Goal: Task Accomplishment & Management: Manage account settings

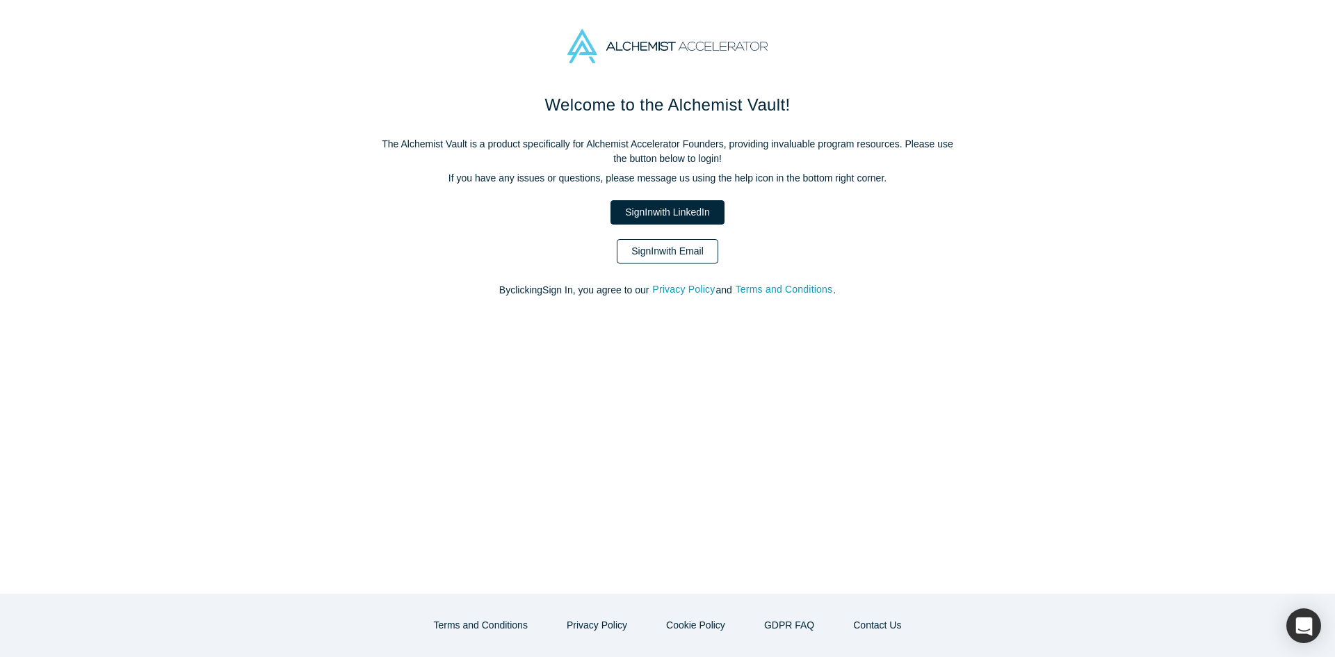
click at [668, 250] on link "Sign In with Email" at bounding box center [668, 251] width 102 height 24
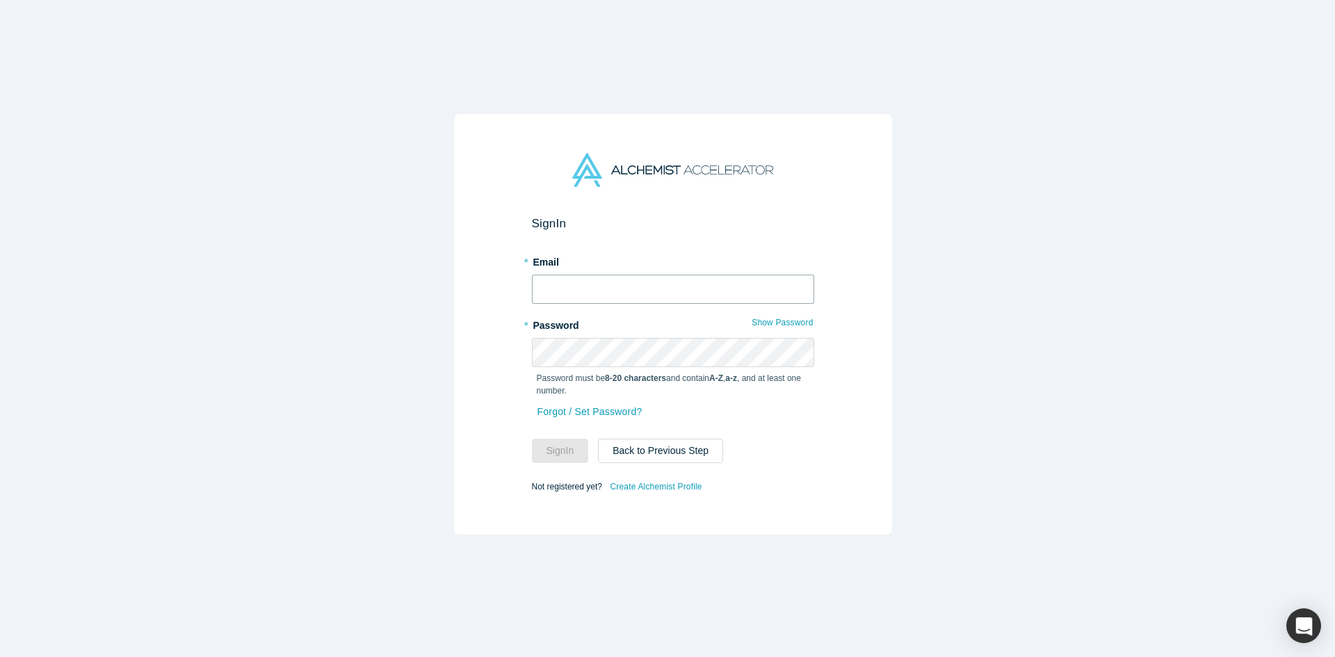
click at [630, 277] on input "text" at bounding box center [673, 289] width 282 height 29
type input "[EMAIL_ADDRESS][DOMAIN_NAME]"
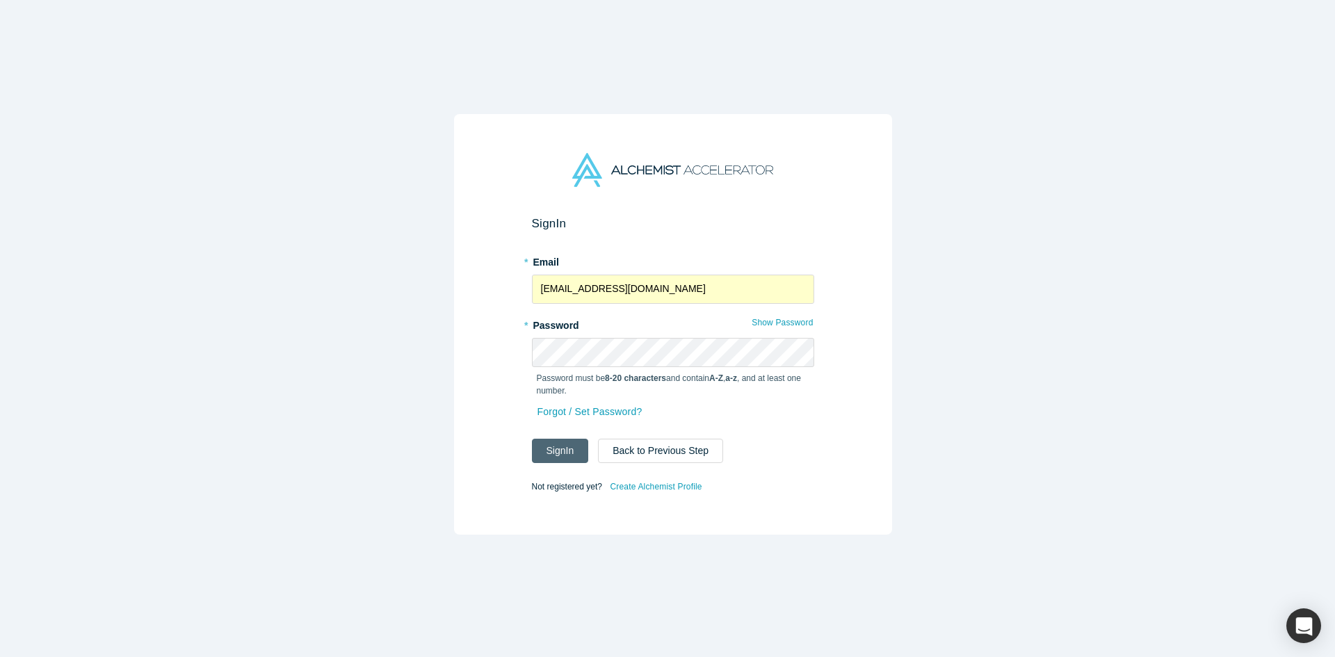
click at [554, 447] on button "Sign In" at bounding box center [560, 451] width 57 height 24
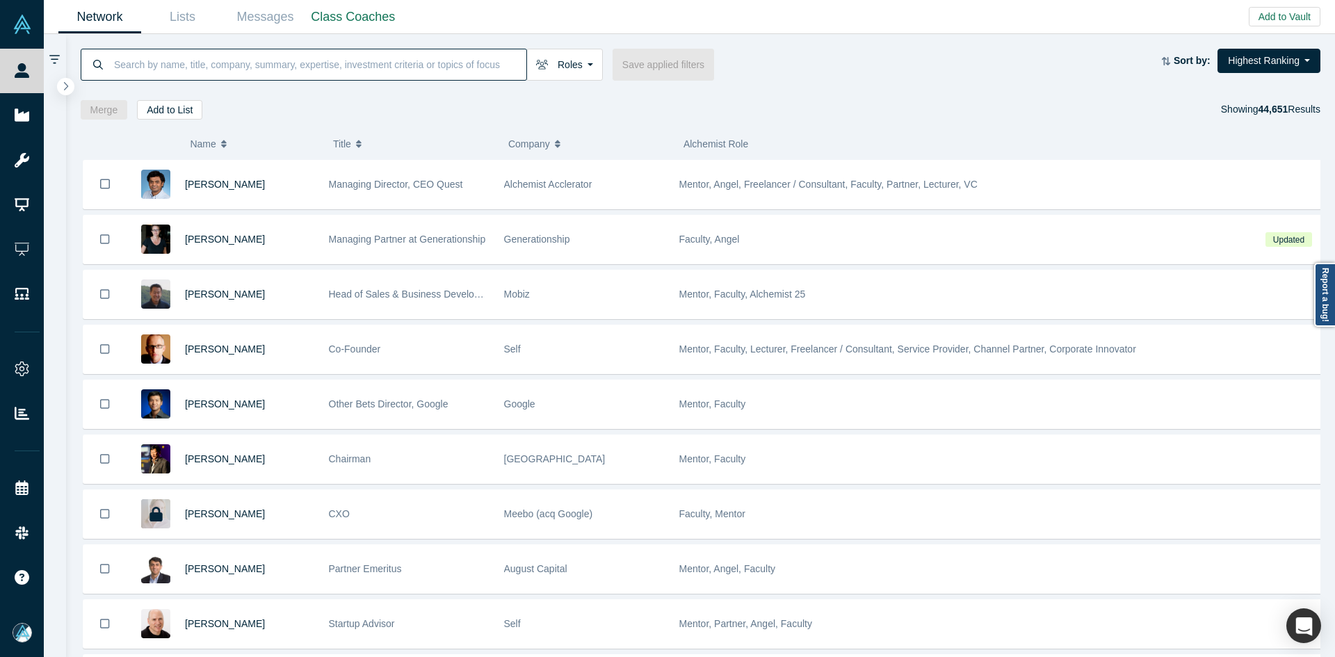
click at [306, 56] on input at bounding box center [320, 64] width 414 height 33
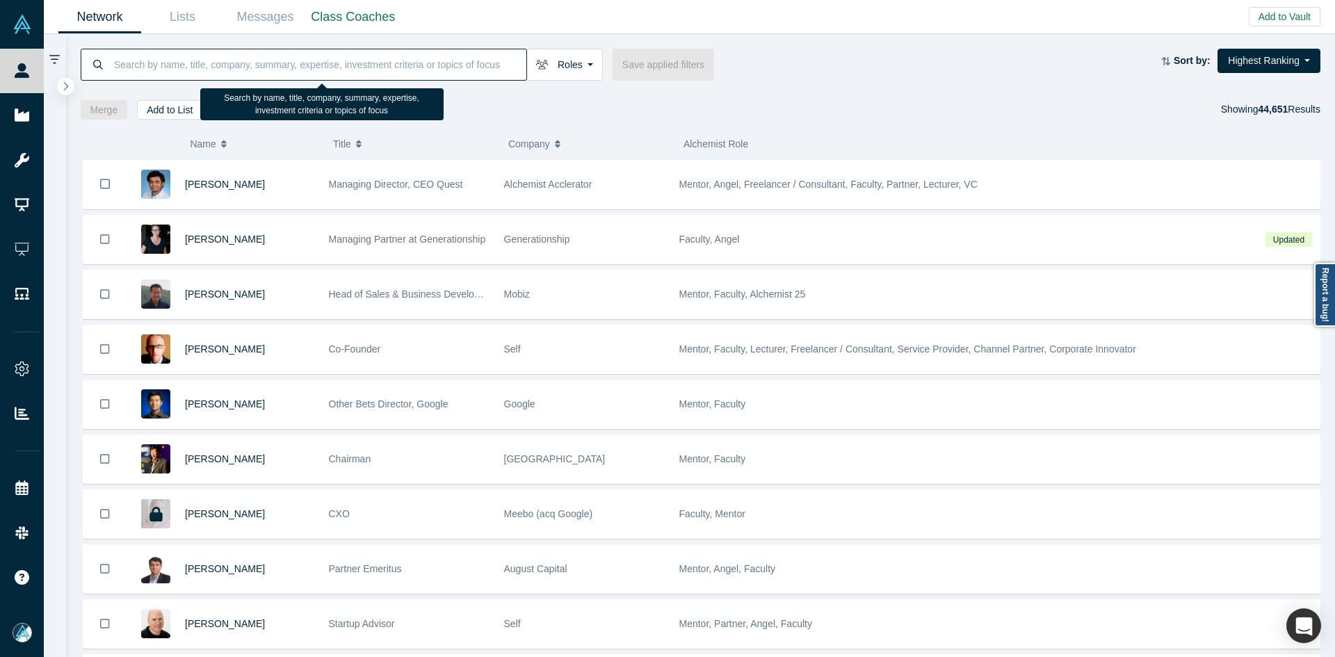
click at [306, 56] on input at bounding box center [320, 64] width 414 height 33
paste input "[EMAIL_ADDRESS][DOMAIN_NAME]"
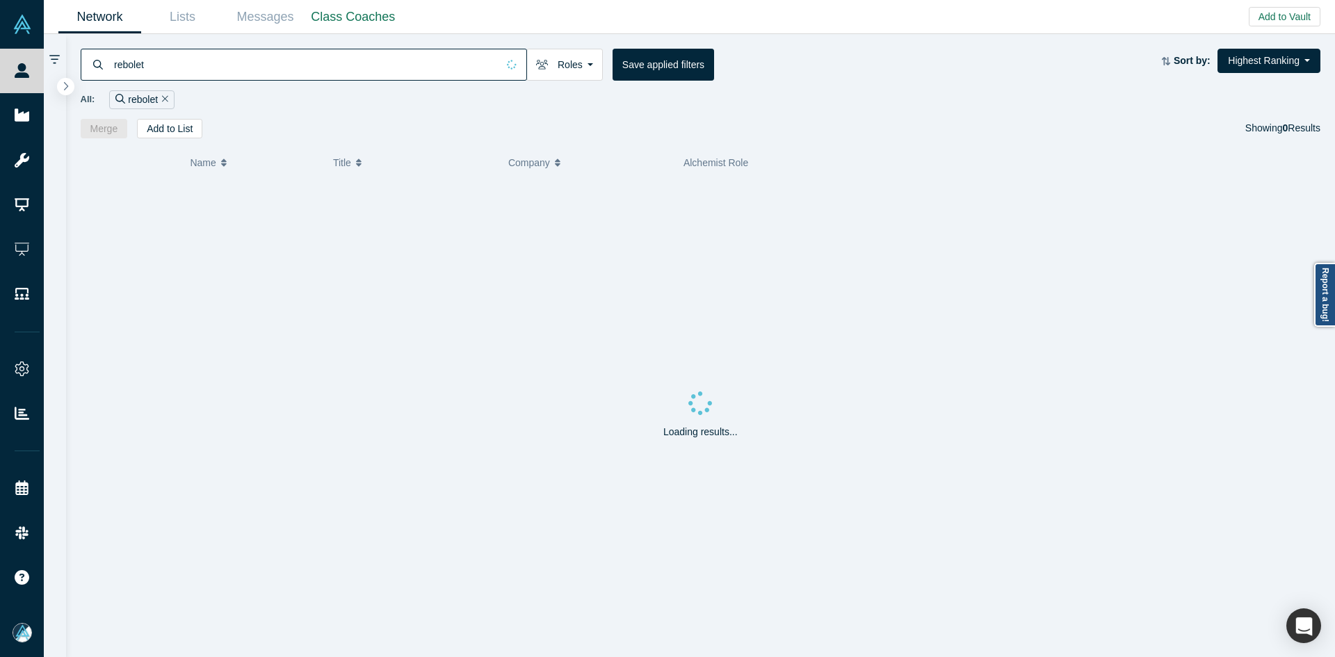
type input "rebolet"
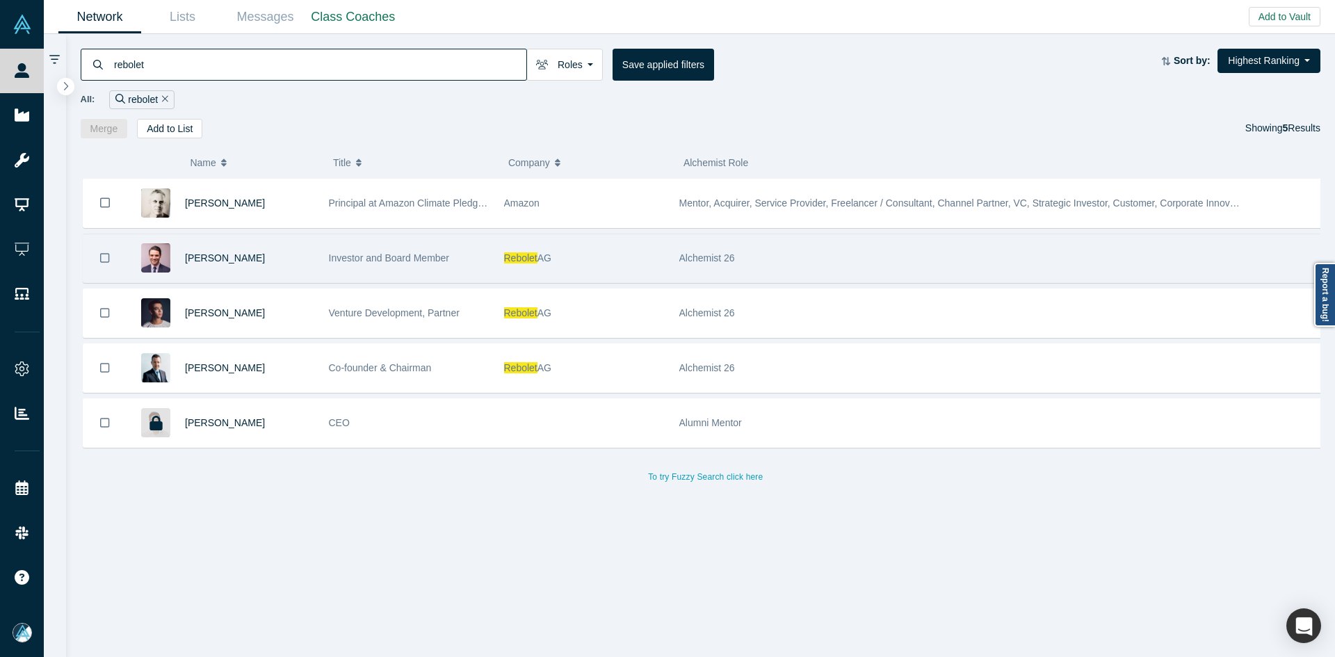
click at [235, 250] on div "[PERSON_NAME]" at bounding box center [249, 258] width 129 height 48
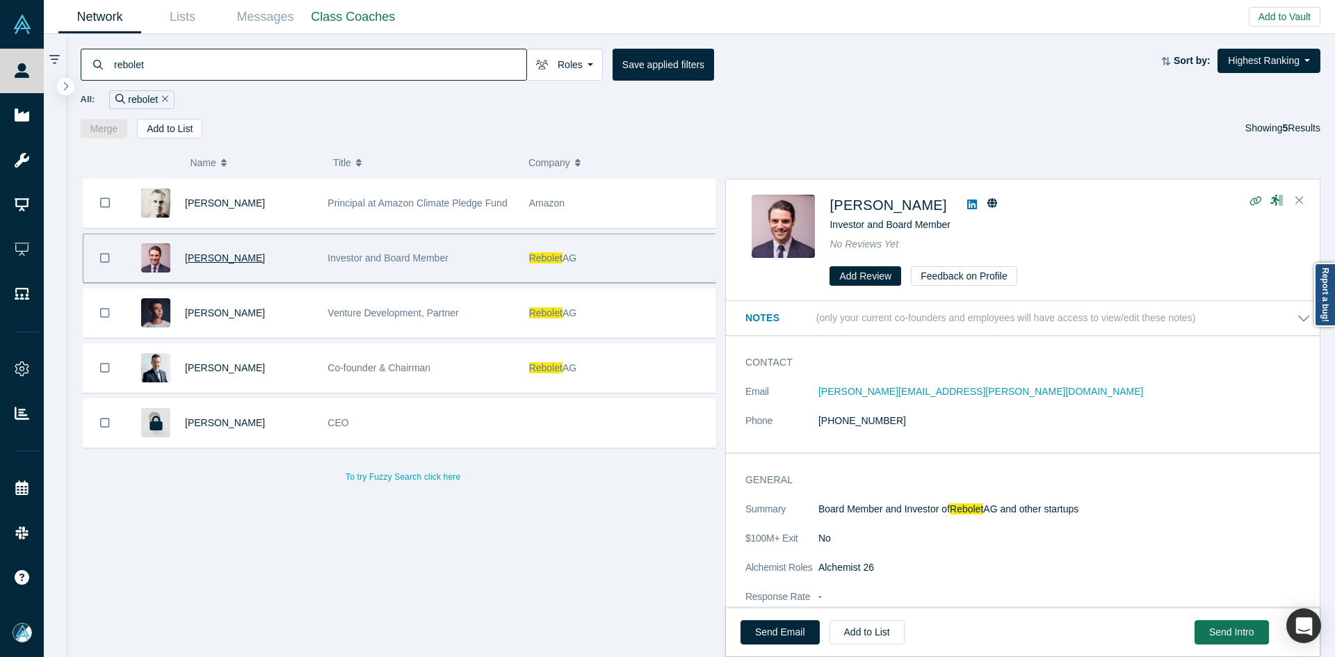
click at [243, 254] on span "[PERSON_NAME]" at bounding box center [225, 257] width 80 height 11
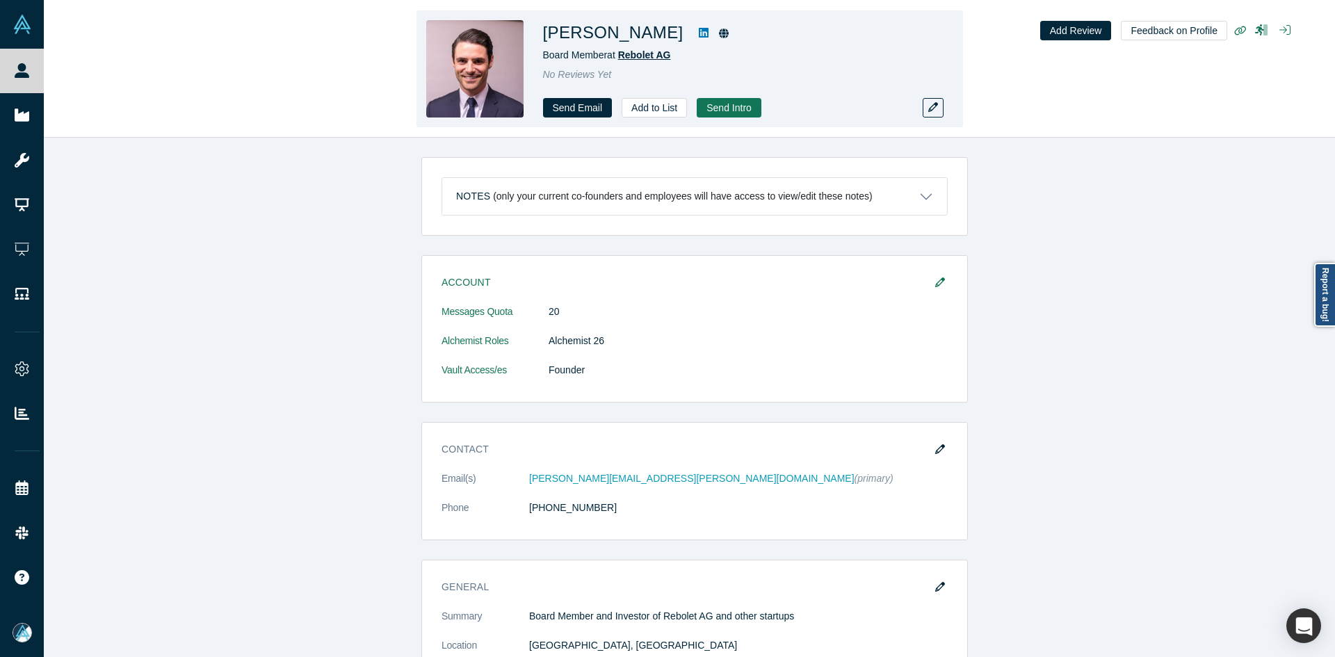
click at [666, 55] on span "Rebolet AG" at bounding box center [644, 54] width 53 height 11
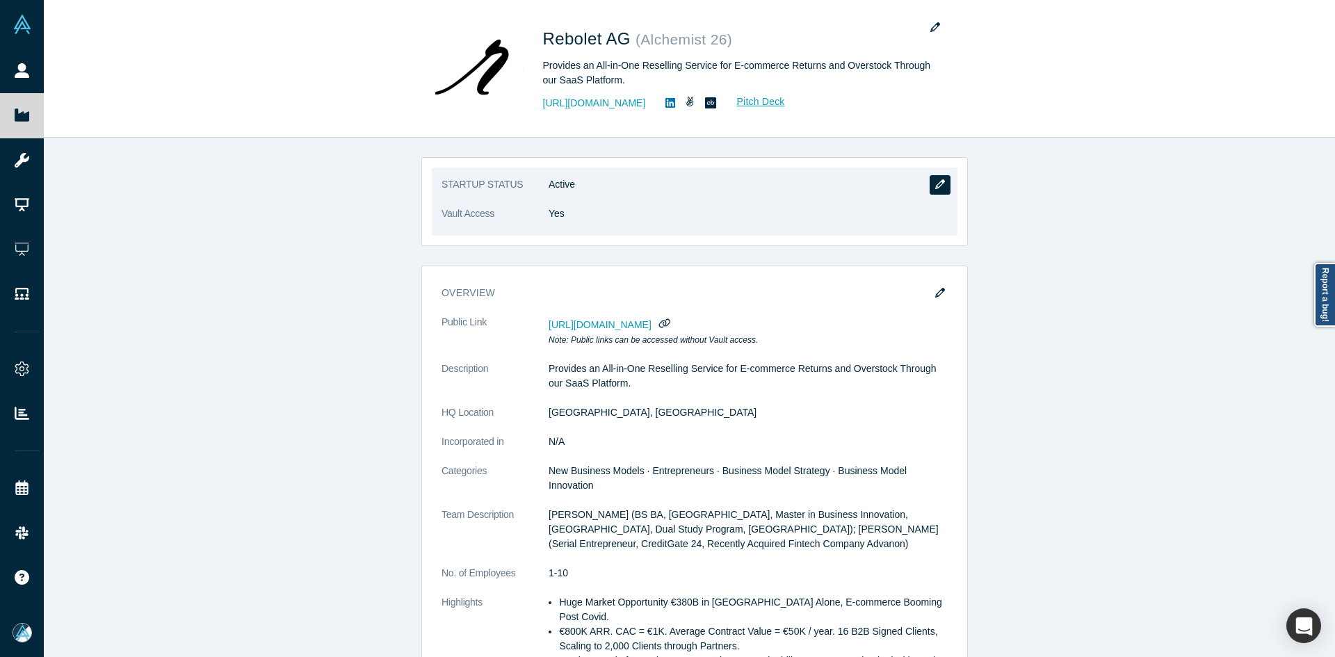
click at [939, 184] on icon "button" at bounding box center [940, 184] width 10 height 10
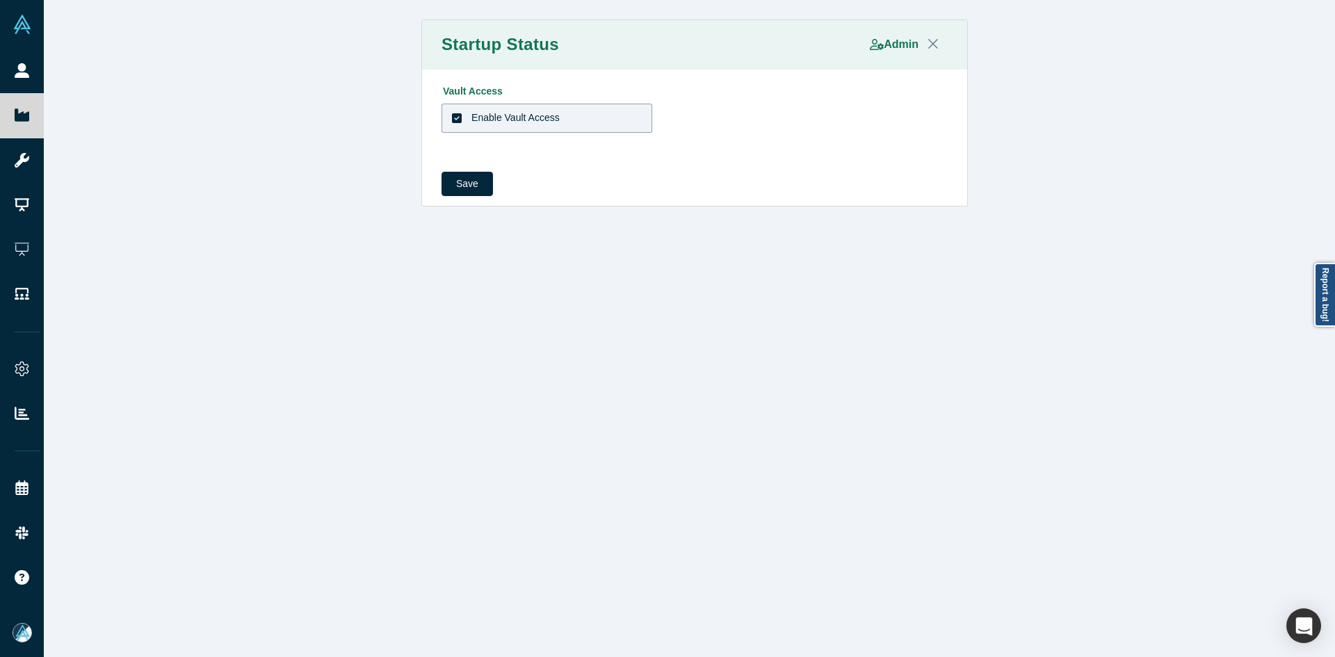
click at [534, 116] on div "Enable Vault Access" at bounding box center [516, 118] width 88 height 15
click at [0, 0] on input "Enable Vault Access" at bounding box center [0, 0] width 0 height 0
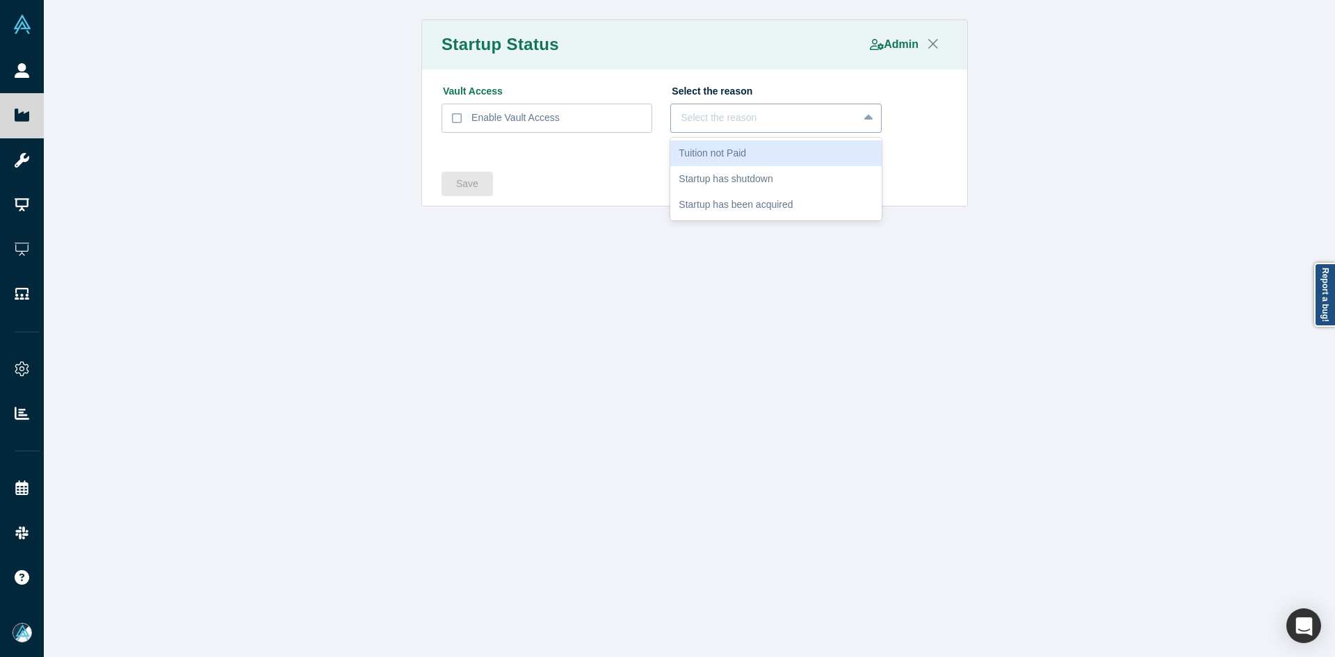
click at [698, 122] on div "Select the reason" at bounding box center [764, 118] width 167 height 15
click at [717, 181] on div "Startup has shutdown" at bounding box center [775, 179] width 211 height 26
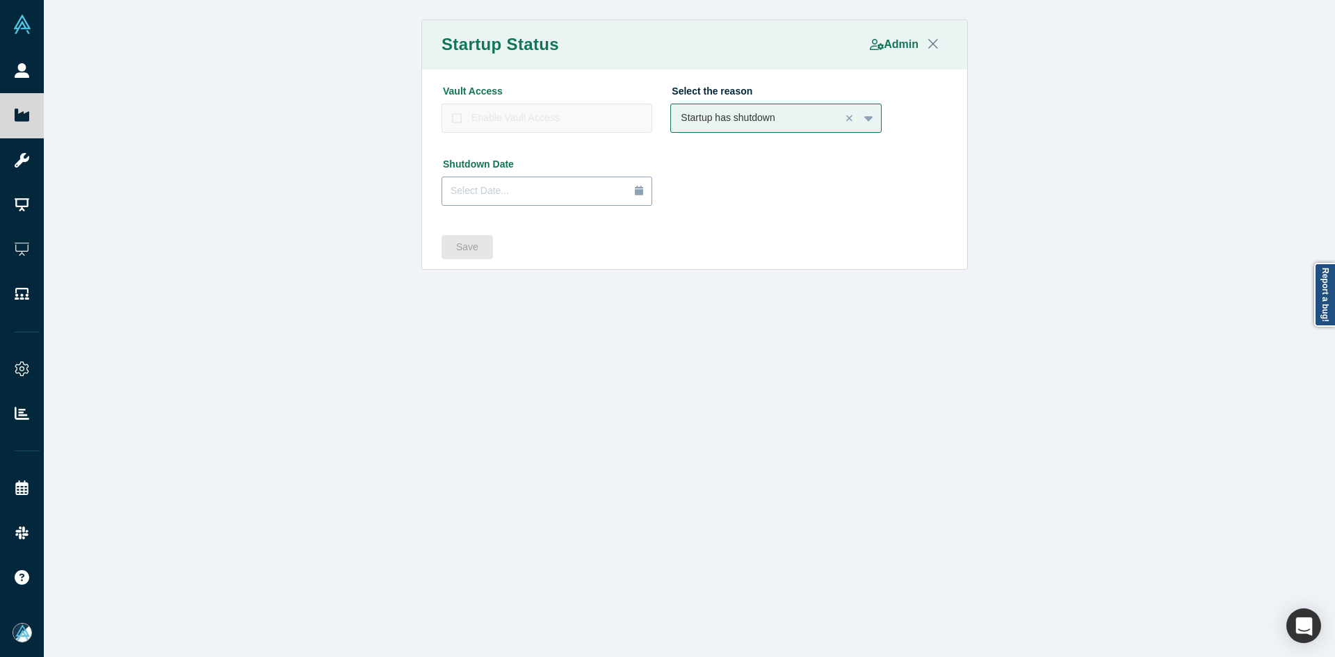
click at [493, 177] on button "Select Date..." at bounding box center [547, 191] width 211 height 29
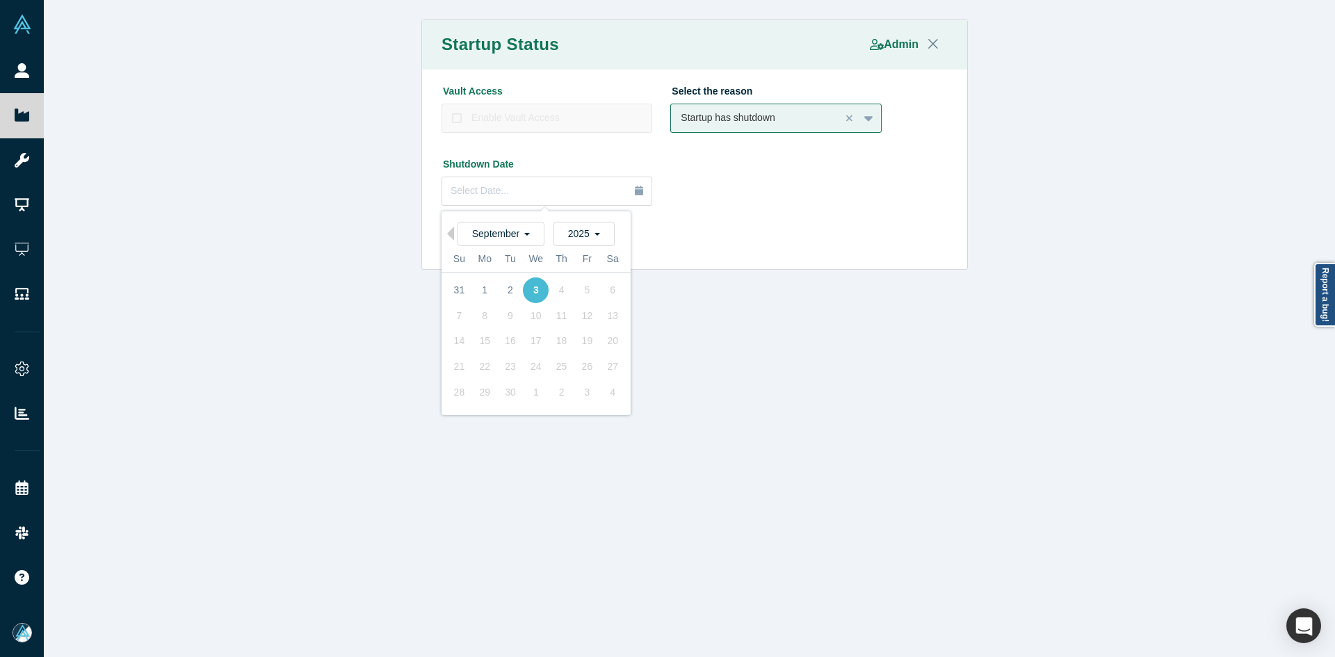
click at [533, 289] on div "3" at bounding box center [536, 290] width 26 height 26
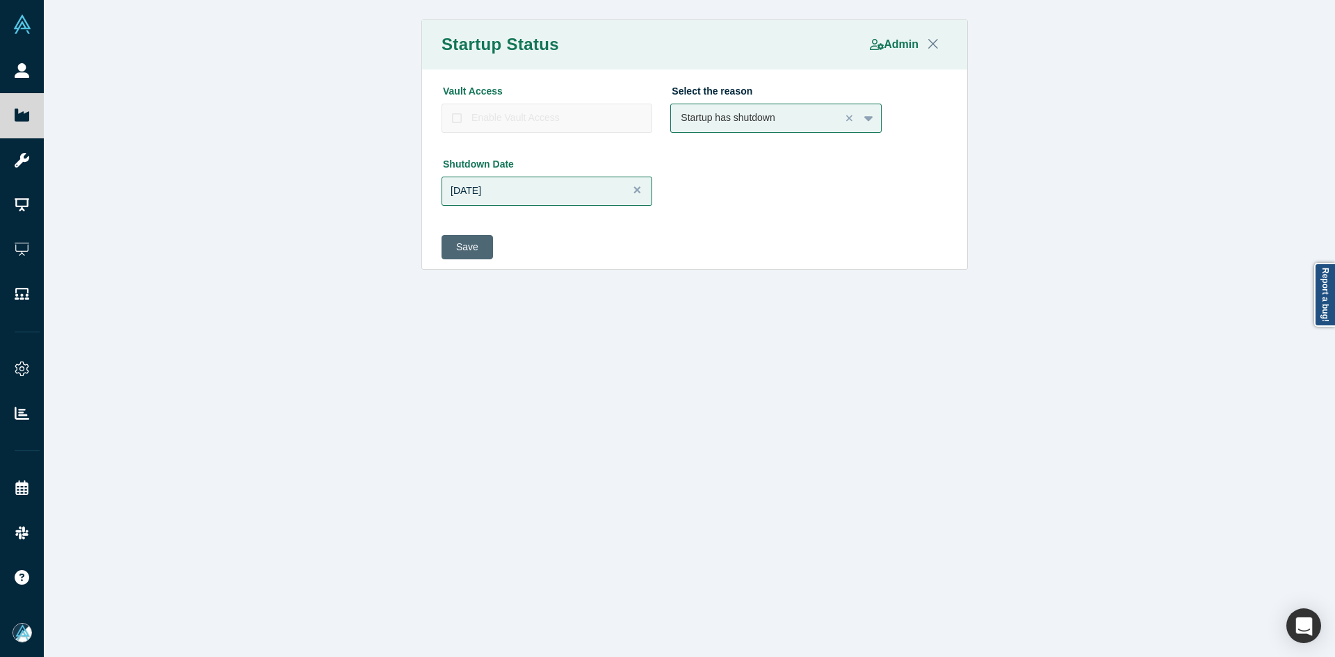
click at [469, 244] on button "Save" at bounding box center [467, 247] width 51 height 24
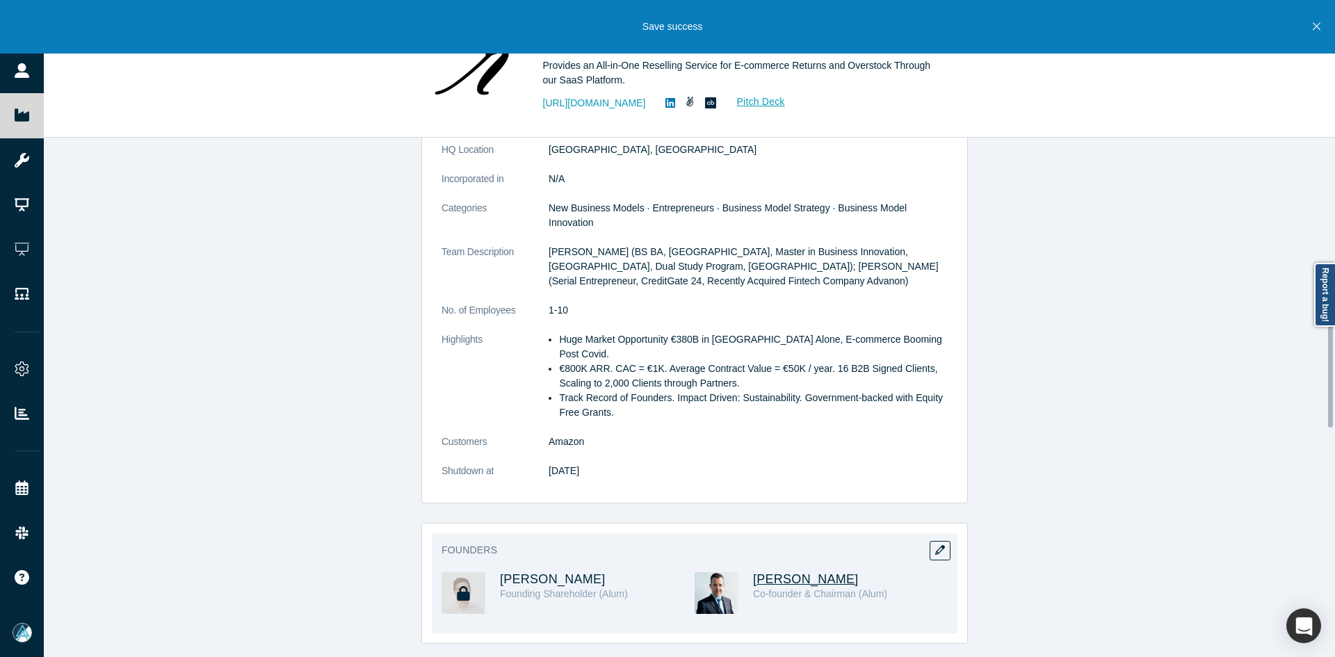
scroll to position [487, 0]
